Goal: Find specific page/section: Find specific page/section

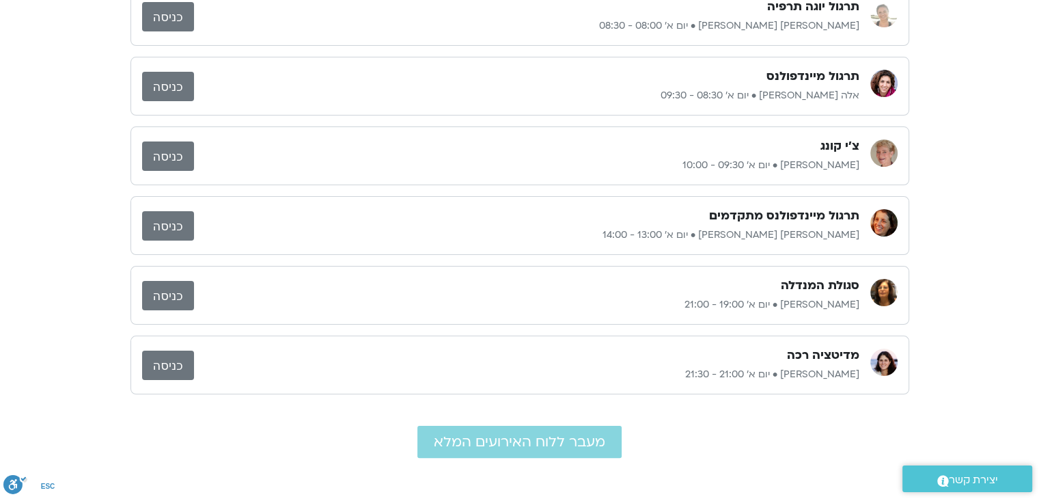
click at [142, 141] on link "כניסה" at bounding box center [168, 155] width 52 height 29
click at [164, 368] on link "כניסה" at bounding box center [168, 364] width 52 height 29
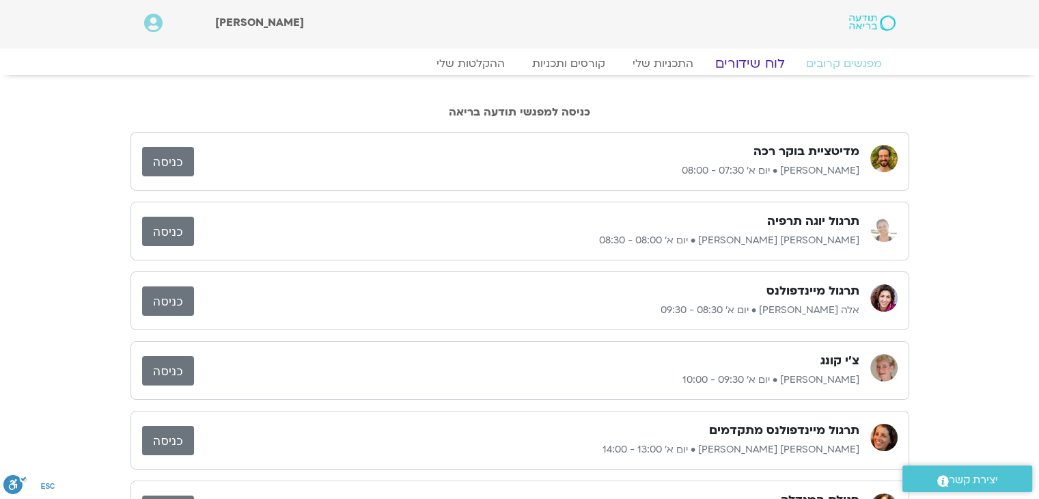
click at [749, 61] on link "לוח שידורים" at bounding box center [749, 63] width 102 height 16
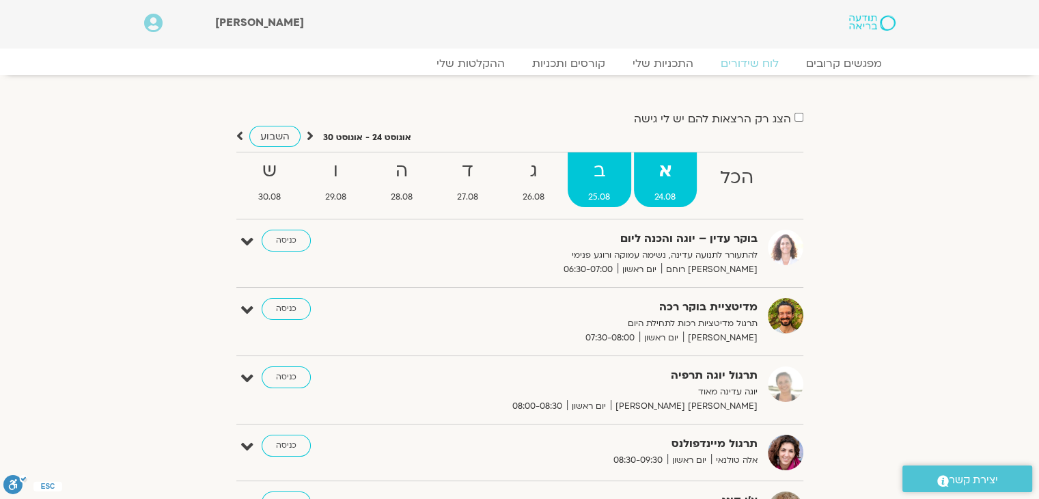
click at [594, 161] on strong "ב" at bounding box center [600, 171] width 64 height 31
